Goal: Task Accomplishment & Management: Complete application form

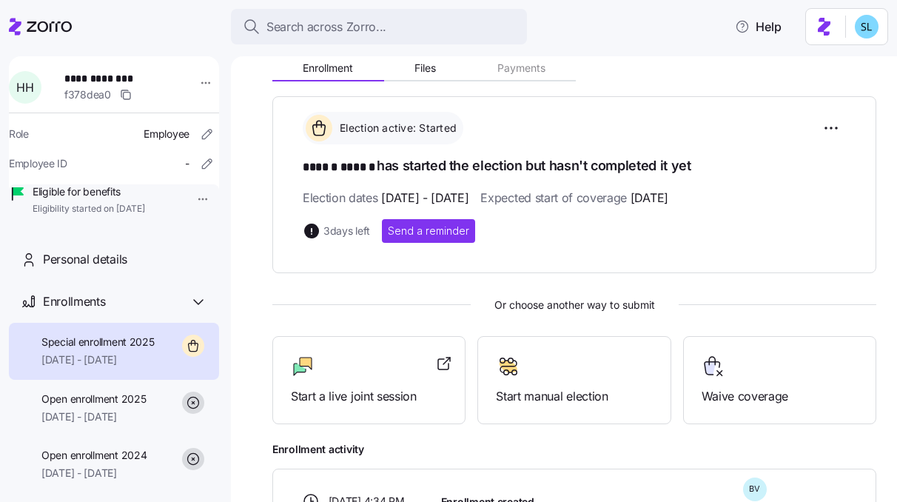
scroll to position [166, 0]
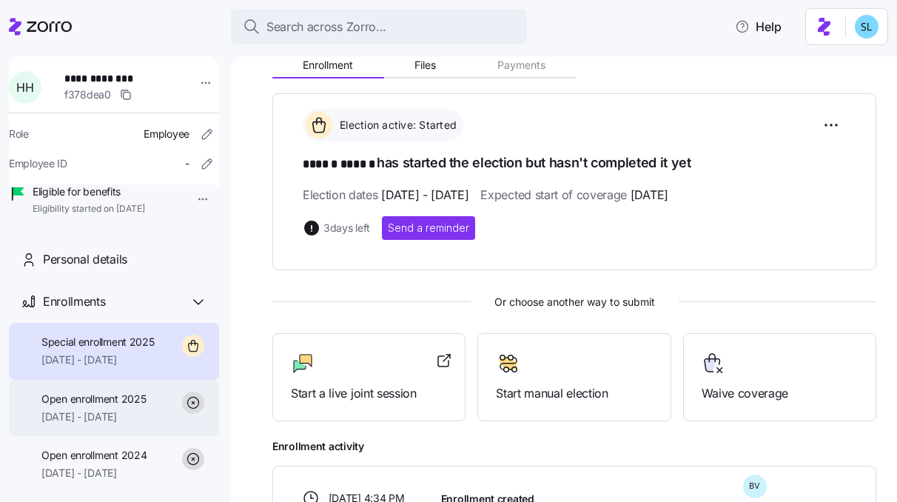
click at [135, 425] on div "Open enrollment 2025 [DATE] - [DATE]" at bounding box center [93, 407] width 104 height 33
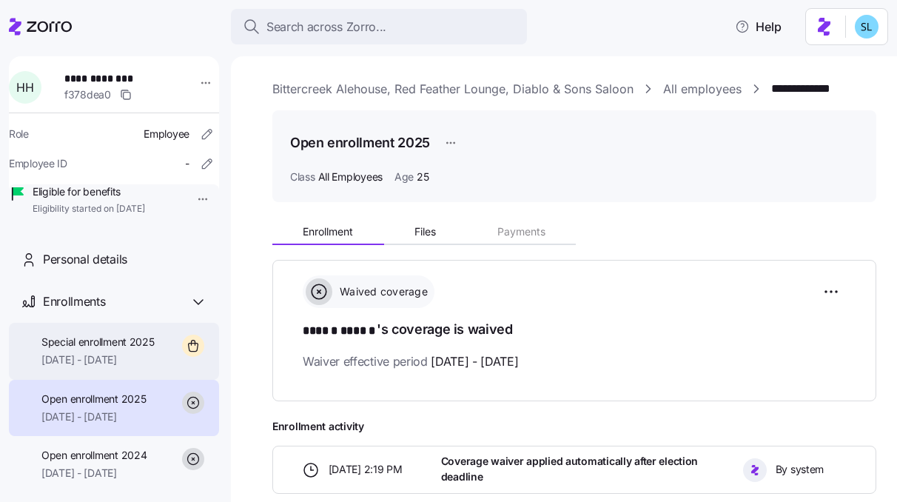
click at [118, 367] on span "[DATE] - [DATE]" at bounding box center [97, 359] width 113 height 15
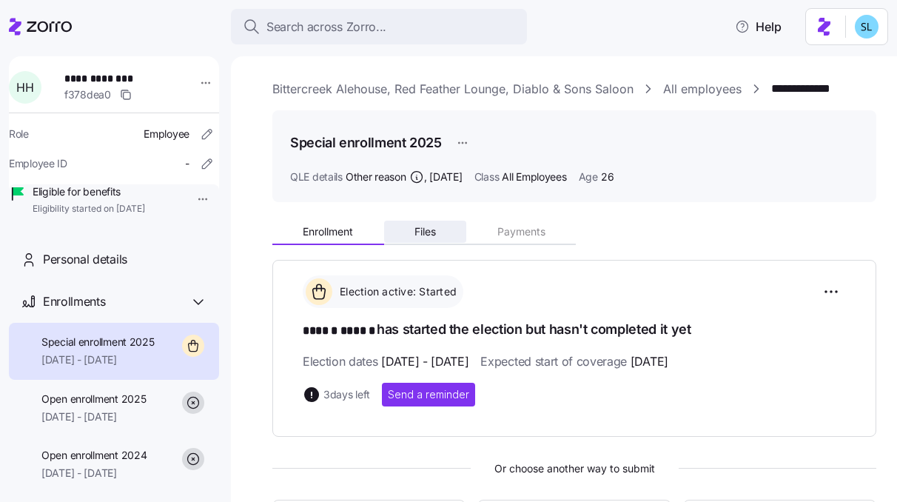
click at [430, 226] on span "Files" at bounding box center [424, 231] width 21 height 10
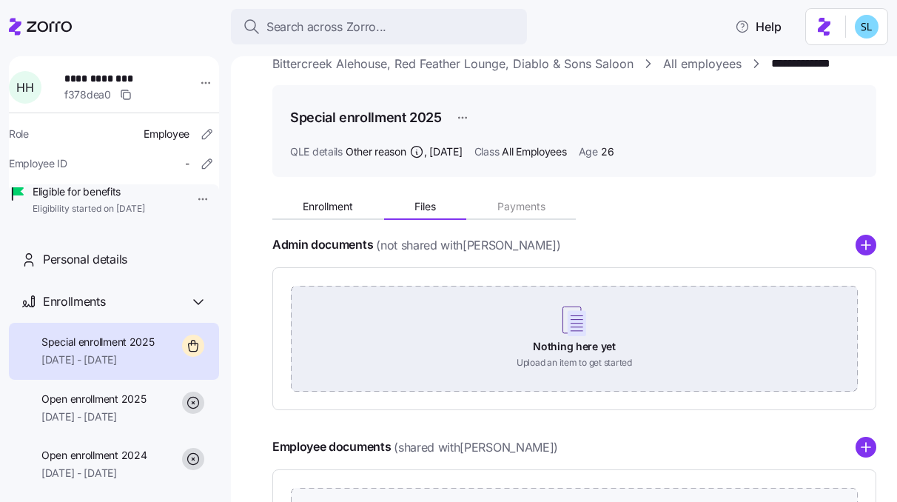
scroll to position [11, 0]
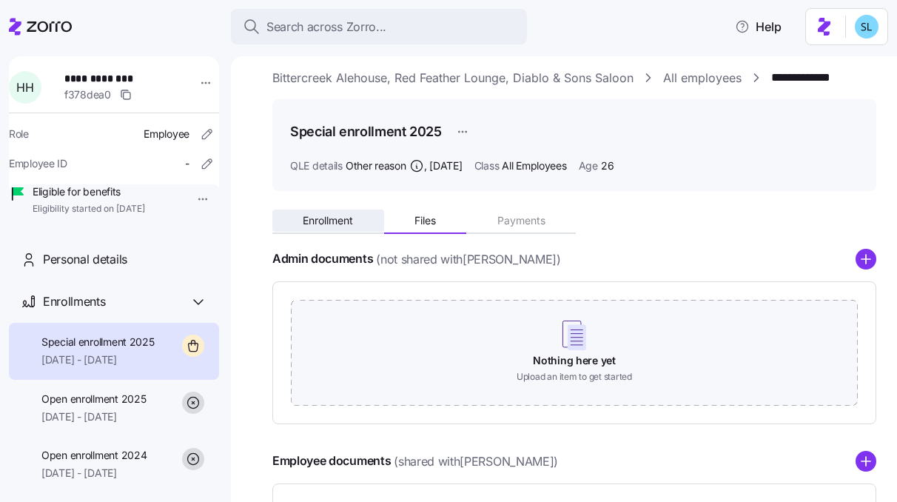
click at [345, 218] on span "Enrollment" at bounding box center [328, 220] width 50 height 10
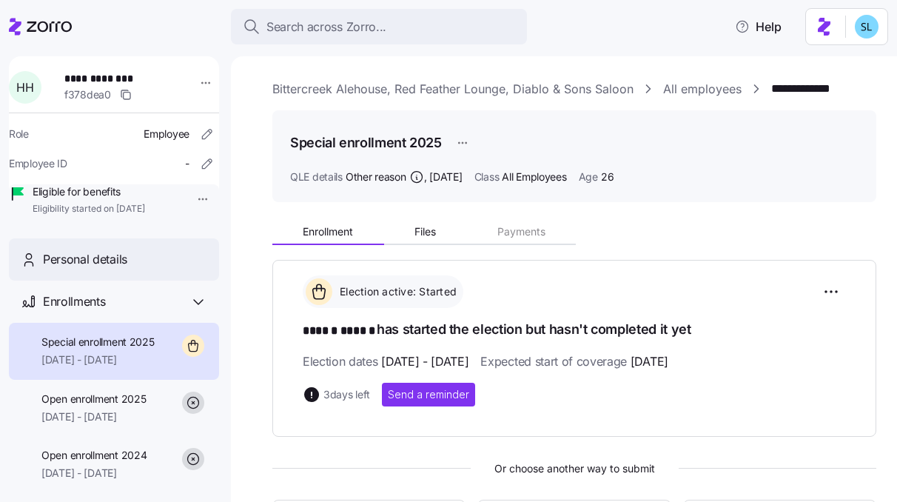
click at [129, 269] on div "Personal details" at bounding box center [125, 259] width 164 height 18
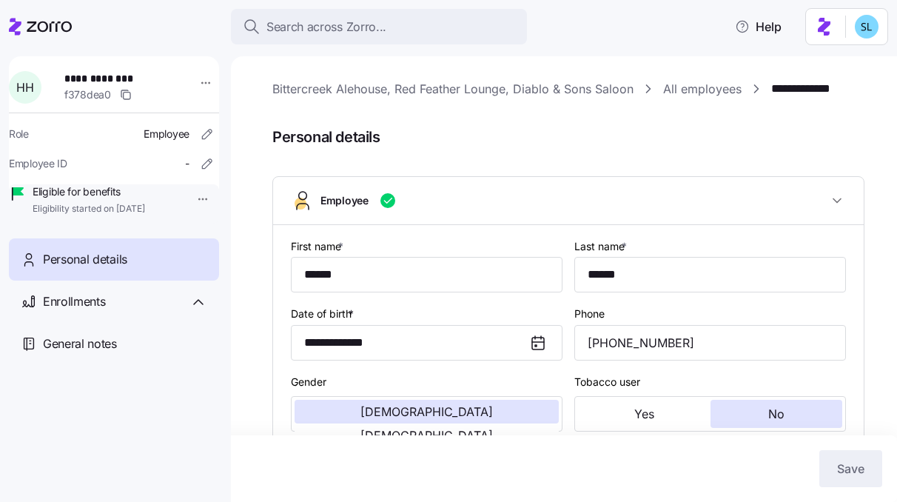
type input "All Employees"
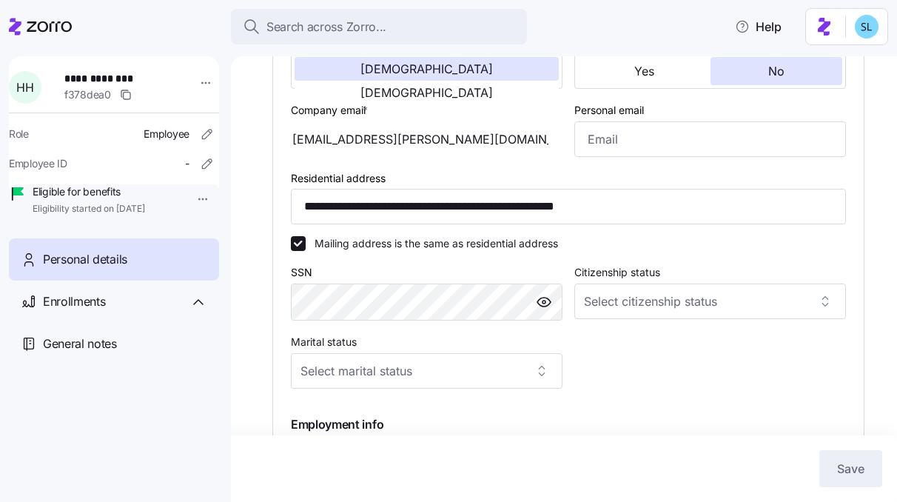
scroll to position [345, 0]
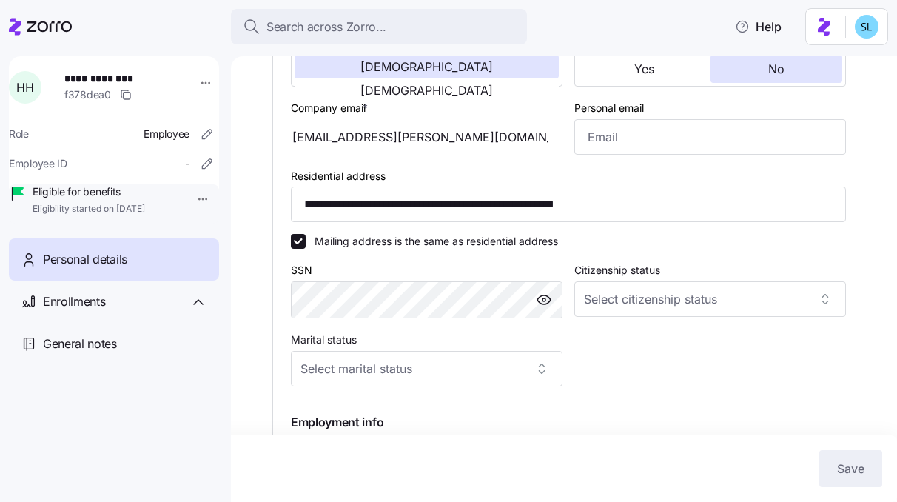
click at [406, 138] on div "[EMAIL_ADDRESS][PERSON_NAME][DOMAIN_NAME]" at bounding box center [427, 137] width 272 height 36
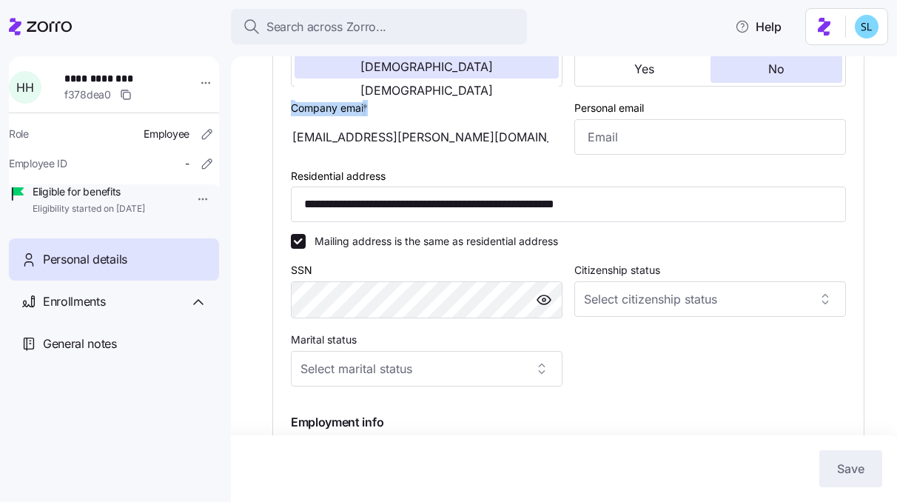
click at [406, 138] on div "[EMAIL_ADDRESS][PERSON_NAME][DOMAIN_NAME]" at bounding box center [427, 137] width 272 height 36
click at [478, 134] on div "[EMAIL_ADDRESS][PERSON_NAME][DOMAIN_NAME]" at bounding box center [427, 137] width 272 height 36
drag, startPoint x: 461, startPoint y: 138, endPoint x: 321, endPoint y: 135, distance: 139.9
click at [321, 135] on div "[EMAIL_ADDRESS][PERSON_NAME][DOMAIN_NAME]" at bounding box center [427, 137] width 272 height 36
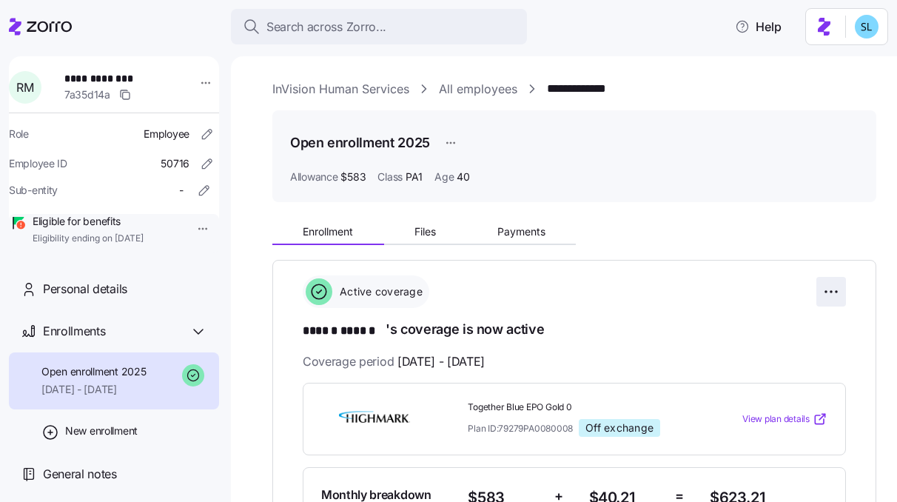
click at [835, 289] on html "**********" at bounding box center [448, 246] width 897 height 493
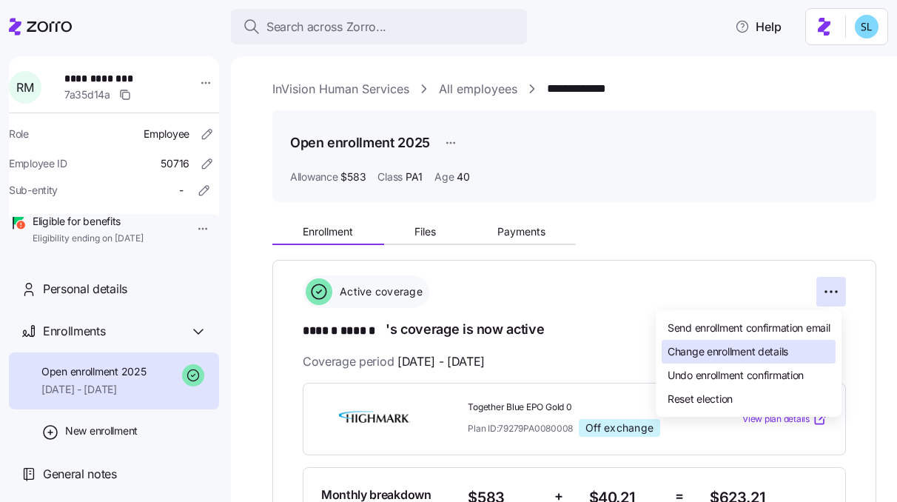
click at [786, 348] on span "Change enrollment details" at bounding box center [727, 351] width 121 height 15
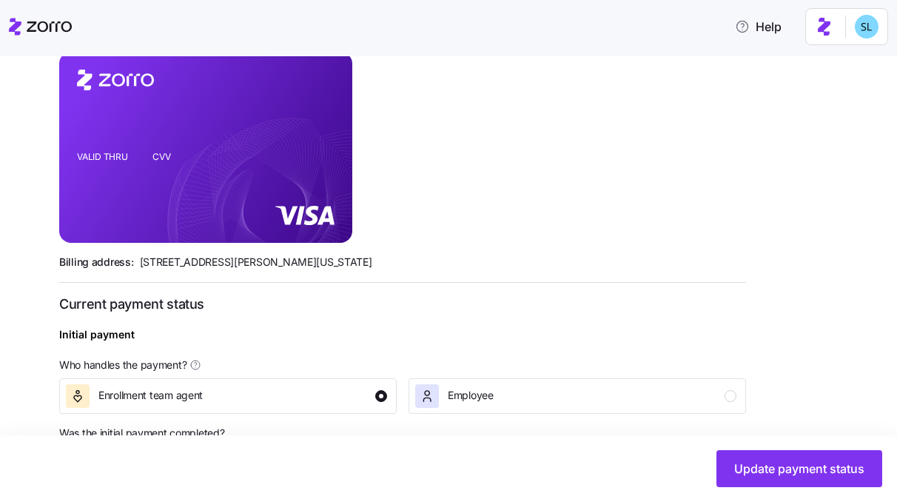
scroll to position [339, 0]
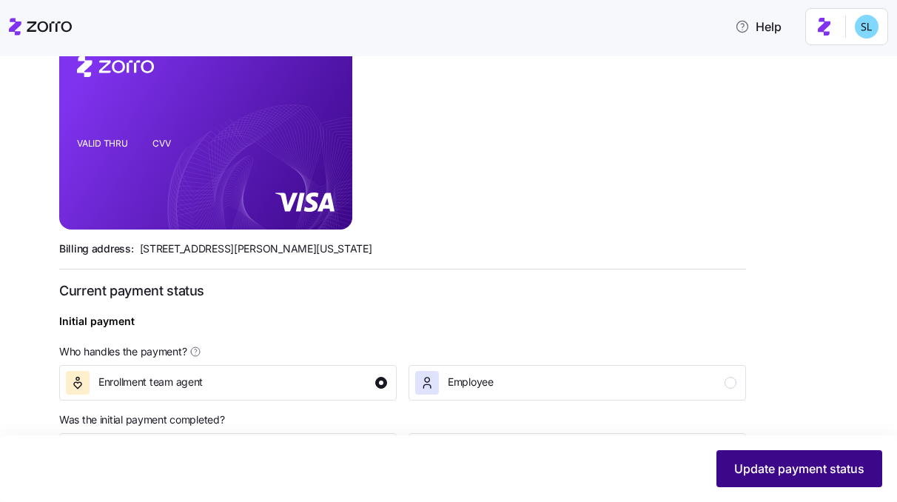
click at [730, 460] on button "Update payment status" at bounding box center [799, 468] width 166 height 37
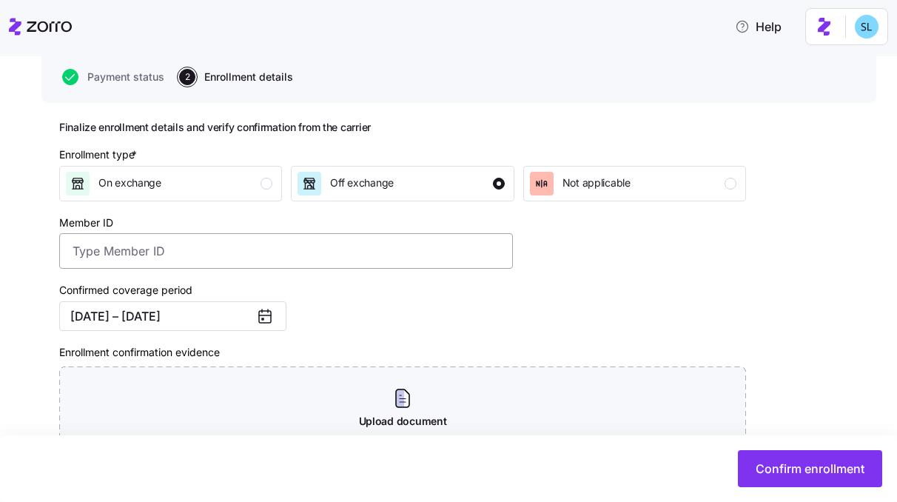
scroll to position [133, 0]
click at [270, 321] on icon at bounding box center [265, 316] width 12 height 12
click at [219, 314] on button "01/01/2025 – 12/31/2025" at bounding box center [172, 315] width 227 height 30
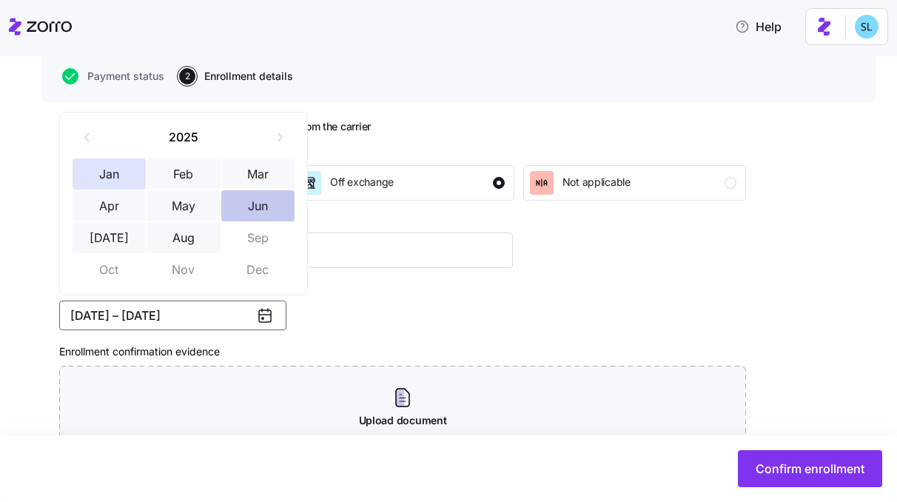
click at [257, 194] on button "Jun" at bounding box center [258, 205] width 74 height 31
click at [110, 165] on button "Jan" at bounding box center [110, 173] width 74 height 31
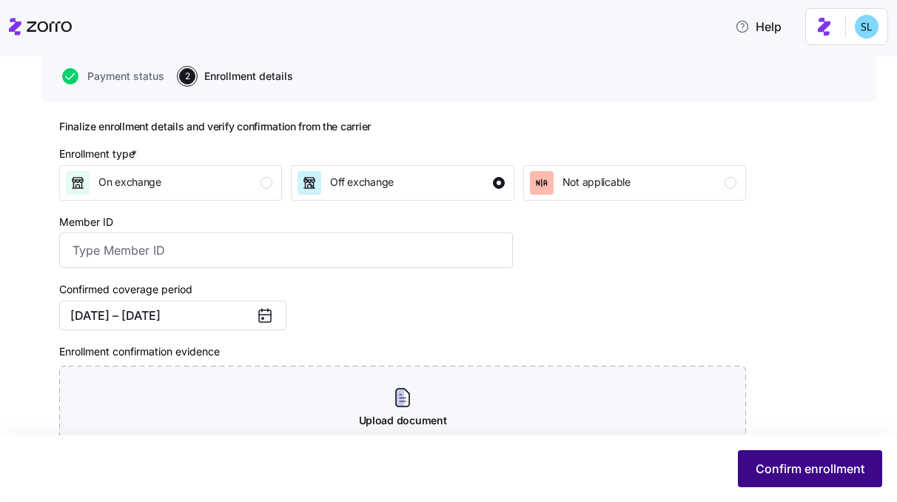
click at [770, 470] on span "Confirm enrollment" at bounding box center [809, 468] width 109 height 18
